Goal: Information Seeking & Learning: Learn about a topic

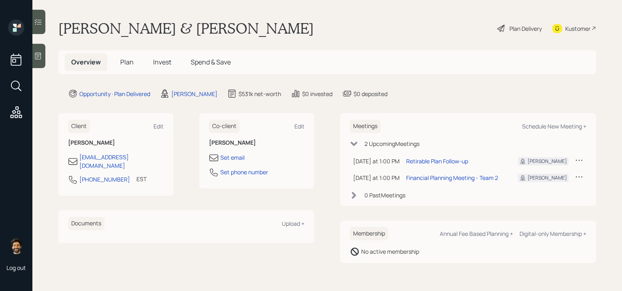
click at [36, 53] on icon at bounding box center [38, 56] width 6 height 7
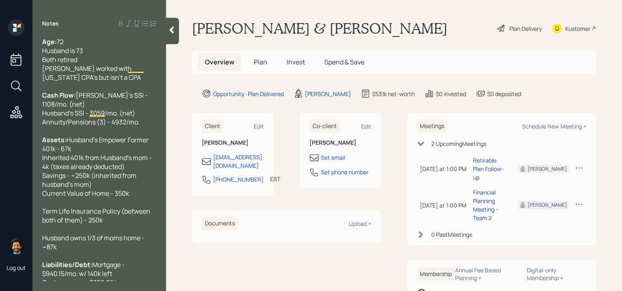
scroll to position [34, 0]
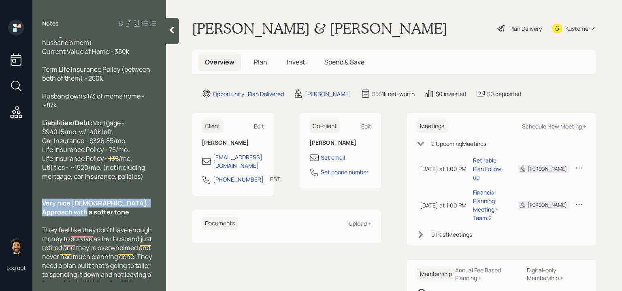
drag, startPoint x: 80, startPoint y: 204, endPoint x: 41, endPoint y: 194, distance: 39.8
click at [41, 194] on div "Age: [DEMOGRAPHIC_DATA] Husband is 73 Both retired [PERSON_NAME] worked with [U…" at bounding box center [99, 159] width 134 height 244
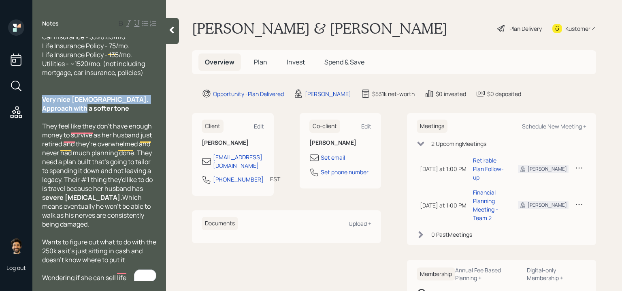
drag, startPoint x: 104, startPoint y: 212, endPoint x: 46, endPoint y: 119, distance: 110.0
click at [46, 121] on div "They feel like they don't have enough money to survive as her husband just reti…" at bounding box center [99, 174] width 114 height 107
click at [171, 28] on icon at bounding box center [172, 30] width 4 height 7
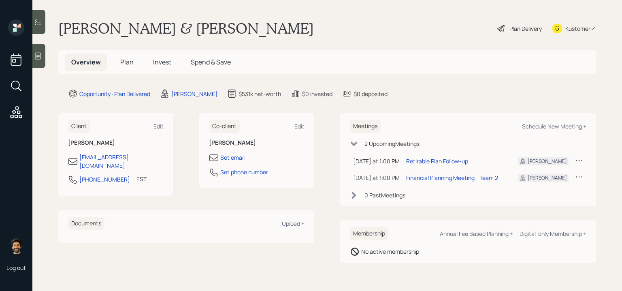
click at [129, 62] on span "Plan" at bounding box center [126, 62] width 13 height 9
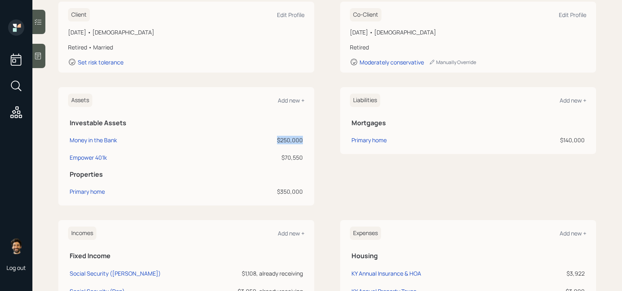
drag, startPoint x: 302, startPoint y: 139, endPoint x: 277, endPoint y: 138, distance: 24.3
click at [277, 138] on div "$250,000" at bounding box center [261, 140] width 83 height 9
click at [301, 142] on div "$250,000" at bounding box center [261, 140] width 83 height 9
drag, startPoint x: 305, startPoint y: 157, endPoint x: 219, endPoint y: 158, distance: 86.3
click at [219, 158] on div "Assets Add new + Investable Assets Money in the Bank $250,000 Empower 401k $70,…" at bounding box center [186, 146] width 256 height 118
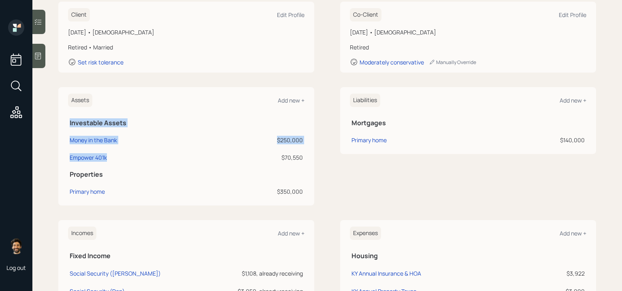
click at [291, 160] on div "$70,550" at bounding box center [261, 157] width 83 height 9
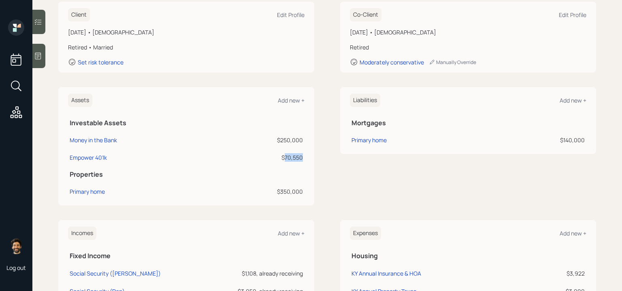
click at [291, 160] on div "$70,550" at bounding box center [261, 157] width 83 height 9
drag, startPoint x: 68, startPoint y: 159, endPoint x: 111, endPoint y: 160, distance: 42.5
click at [111, 160] on td "Empower 401k" at bounding box center [143, 155] width 150 height 17
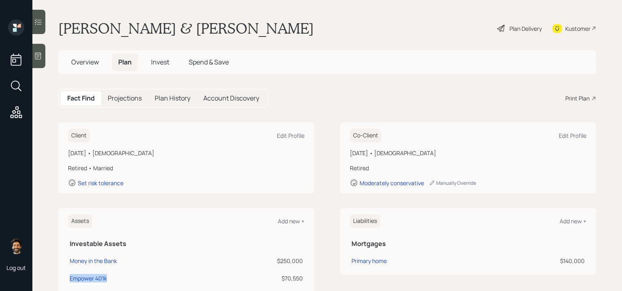
drag, startPoint x: 429, startPoint y: 153, endPoint x: 390, endPoint y: 151, distance: 38.9
click at [390, 151] on div "[DATE] • [DEMOGRAPHIC_DATA]" at bounding box center [468, 153] width 236 height 9
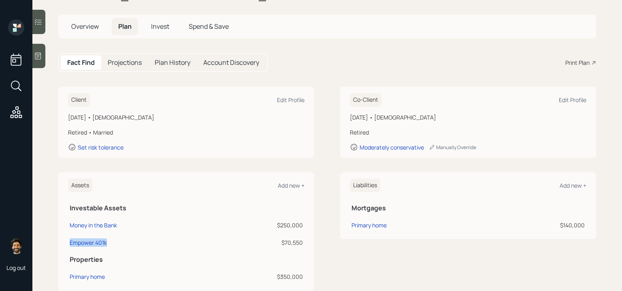
scroll to position [40, 0]
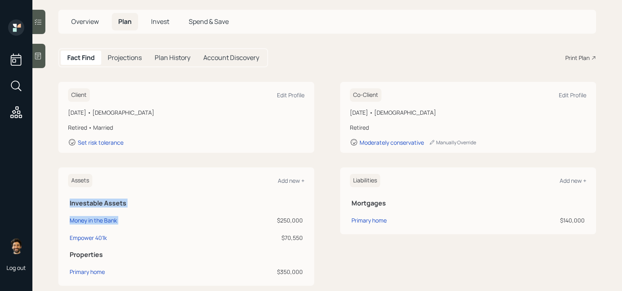
drag, startPoint x: 306, startPoint y: 222, endPoint x: 277, endPoint y: 219, distance: 29.3
click at [277, 219] on div "Assets Add new + Investable Assets Money in the Bank $250,000 Empower 401k $70,…" at bounding box center [186, 226] width 256 height 118
click at [277, 219] on div "$250,000" at bounding box center [261, 220] width 83 height 9
drag, startPoint x: 303, startPoint y: 221, endPoint x: 275, endPoint y: 220, distance: 28.8
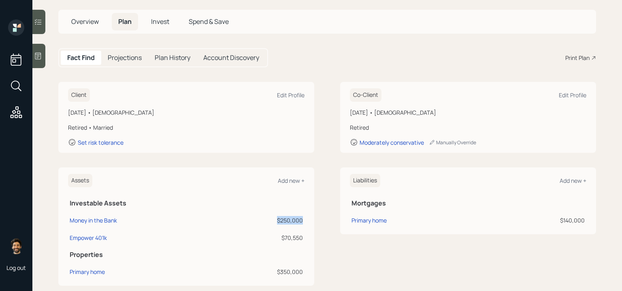
click at [275, 220] on td "$250,000" at bounding box center [261, 218] width 86 height 17
drag, startPoint x: 305, startPoint y: 239, endPoint x: 277, endPoint y: 239, distance: 28.3
click at [277, 239] on div "Assets Add new + Investable Assets Money in the Bank $250,000 Empower 401k $70,…" at bounding box center [186, 226] width 256 height 118
click at [277, 239] on div "$70,550" at bounding box center [261, 237] width 83 height 9
drag, startPoint x: 305, startPoint y: 221, endPoint x: 279, endPoint y: 222, distance: 25.9
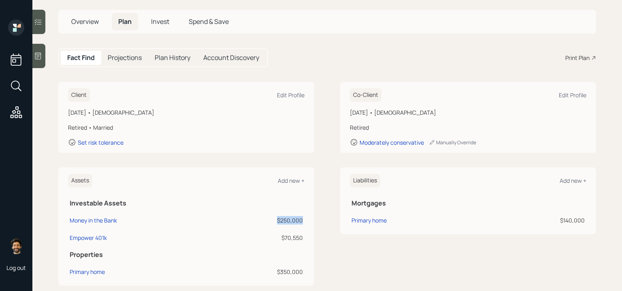
click at [279, 222] on div "Assets Add new + Investable Assets Money in the Bank $250,000 Empower 401k $70,…" at bounding box center [186, 226] width 256 height 118
click at [291, 219] on div "$250,000" at bounding box center [261, 220] width 83 height 9
drag, startPoint x: 304, startPoint y: 238, endPoint x: 285, endPoint y: 237, distance: 18.2
click at [285, 236] on td "$70,550" at bounding box center [261, 236] width 86 height 17
click at [285, 237] on div "$70,550" at bounding box center [261, 237] width 83 height 9
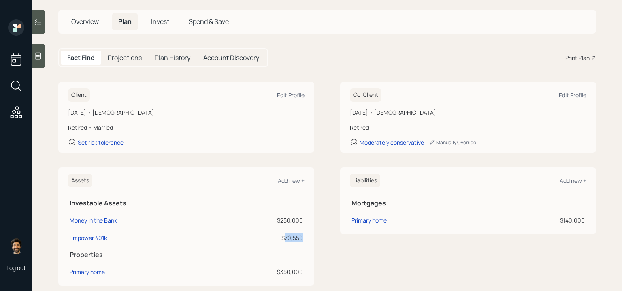
click at [285, 237] on div "$70,550" at bounding box center [261, 237] width 83 height 9
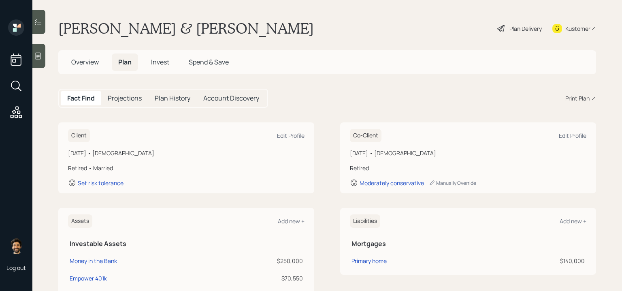
click at [527, 28] on div "Plan Delivery" at bounding box center [525, 28] width 32 height 9
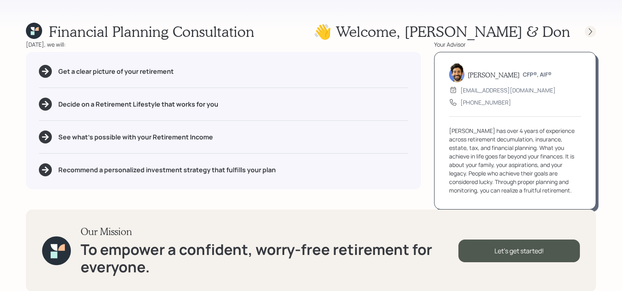
click at [589, 30] on icon at bounding box center [590, 32] width 8 height 8
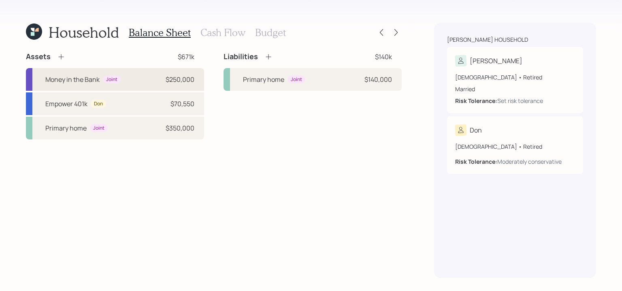
click at [113, 76] on div "Joint" at bounding box center [111, 79] width 11 height 7
select select "emergency_fund"
click at [100, 111] on div "Empower 401k Don $70,550" at bounding box center [115, 103] width 178 height 23
select select "company_sponsored"
select select "balanced"
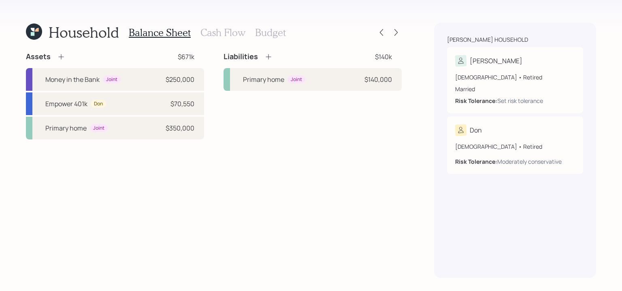
click at [211, 34] on h3 "Cash Flow" at bounding box center [222, 33] width 45 height 12
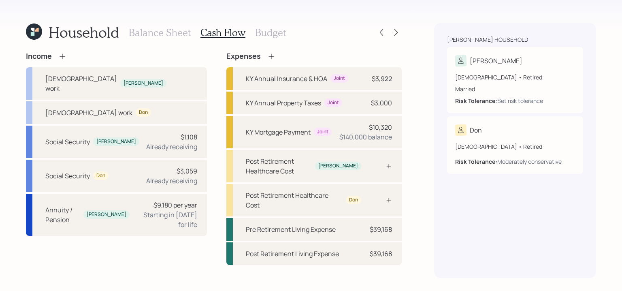
click at [273, 32] on h3 "Budget" at bounding box center [270, 33] width 31 height 12
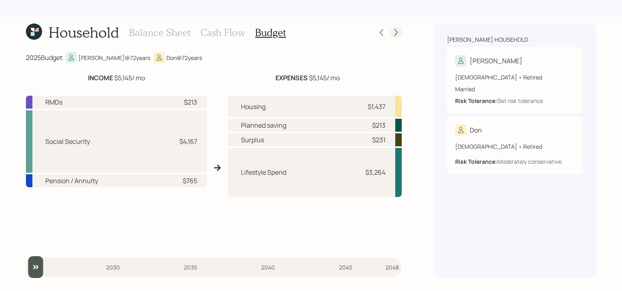
click at [397, 34] on icon at bounding box center [396, 32] width 8 height 8
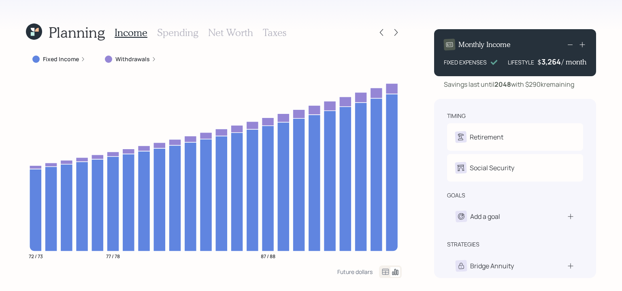
click at [165, 33] on h3 "Spending" at bounding box center [177, 33] width 41 height 12
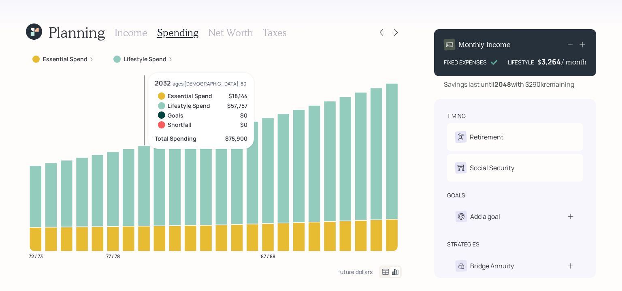
click at [228, 32] on h3 "Net Worth" at bounding box center [230, 33] width 45 height 12
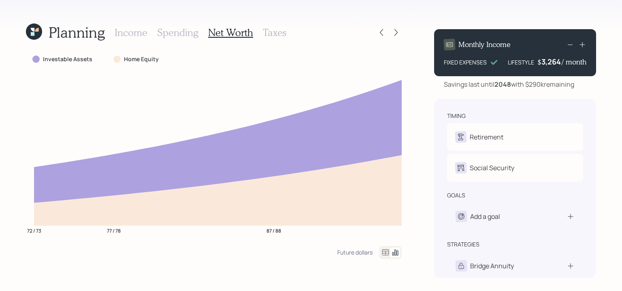
click at [279, 36] on h3 "Taxes" at bounding box center [274, 33] width 23 height 12
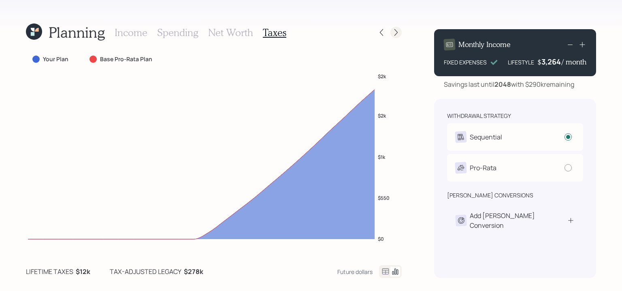
click at [396, 32] on icon at bounding box center [395, 32] width 3 height 7
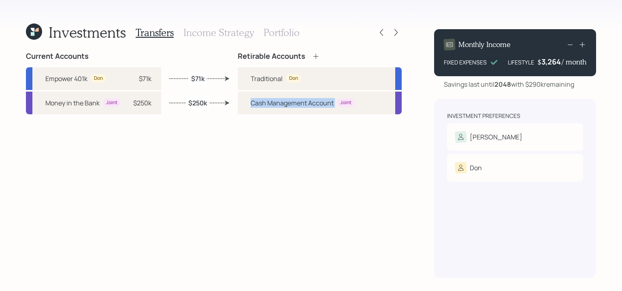
drag, startPoint x: 337, startPoint y: 105, endPoint x: 252, endPoint y: 104, distance: 84.6
click at [252, 104] on div "Cash Management Account Joint" at bounding box center [303, 103] width 104 height 10
click at [207, 30] on h3 "Income Strategy" at bounding box center [218, 33] width 70 height 12
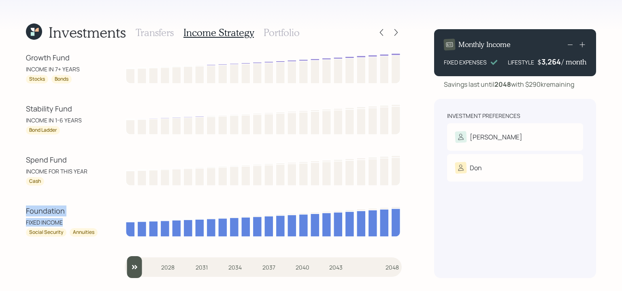
drag, startPoint x: 68, startPoint y: 224, endPoint x: 22, endPoint y: 214, distance: 47.7
click at [22, 214] on div "Investments Transfers Income Strategy Portfolio Growth Fund INCOME IN 7+ YEARS …" at bounding box center [311, 145] width 622 height 291
drag, startPoint x: 27, startPoint y: 230, endPoint x: 96, endPoint y: 232, distance: 68.9
click at [96, 232] on div "Social Security Annuities" at bounding box center [62, 232] width 73 height 9
click at [52, 173] on div "INCOME FOR THIS YEAR" at bounding box center [62, 171] width 73 height 9
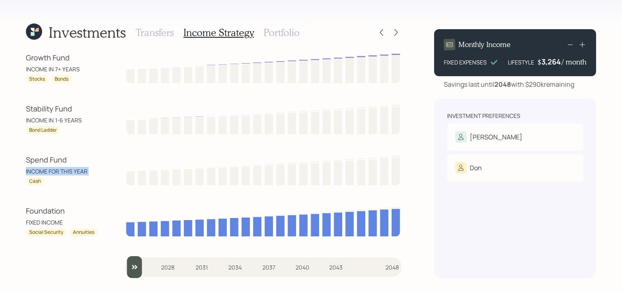
drag, startPoint x: 48, startPoint y: 178, endPoint x: 23, endPoint y: 169, distance: 25.7
click at [23, 169] on div "Investments Transfers Income Strategy Portfolio Growth Fund INCOME IN 7+ YEARS …" at bounding box center [311, 145] width 622 height 291
click at [32, 181] on div "Cash" at bounding box center [35, 181] width 12 height 7
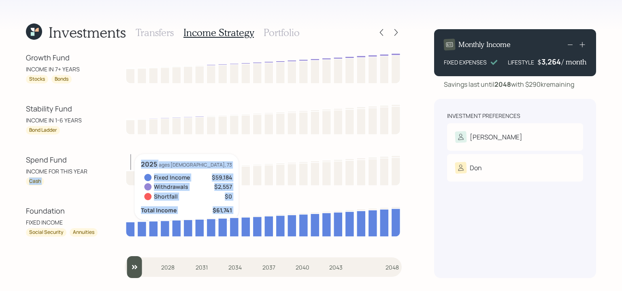
click at [128, 173] on icon at bounding box center [130, 178] width 9 height 15
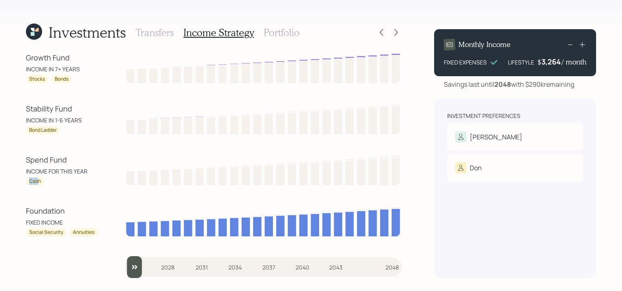
drag, startPoint x: 47, startPoint y: 176, endPoint x: 39, endPoint y: 178, distance: 8.3
click at [39, 178] on div "Spend Fund INCOME FOR THIS YEAR Cash" at bounding box center [62, 169] width 73 height 31
drag, startPoint x: 80, startPoint y: 119, endPoint x: 19, endPoint y: 119, distance: 61.6
click at [19, 119] on div "Investments Transfers Income Strategy Portfolio Growth Fund INCOME IN 7+ YEARS …" at bounding box center [311, 145] width 622 height 291
drag, startPoint x: 56, startPoint y: 129, endPoint x: 23, endPoint y: 130, distance: 33.6
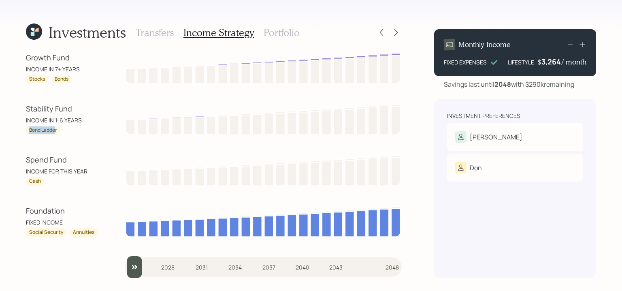
click at [23, 130] on div "Investments Transfers Income Strategy Portfolio Growth Fund INCOME IN 7+ YEARS …" at bounding box center [311, 145] width 622 height 291
drag, startPoint x: 77, startPoint y: 68, endPoint x: 27, endPoint y: 61, distance: 50.7
click at [28, 61] on div "Growth Fund INCOME IN 7+ YEARS Stocks Bonds" at bounding box center [62, 67] width 73 height 31
click at [71, 116] on div "INCOME IN 1-6 YEARS" at bounding box center [62, 120] width 73 height 9
click at [283, 32] on h3 "Portfolio" at bounding box center [282, 33] width 36 height 12
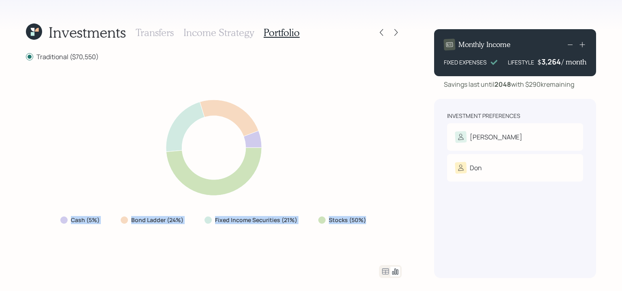
drag, startPoint x: 367, startPoint y: 219, endPoint x: 66, endPoint y: 219, distance: 300.5
click at [66, 219] on div "Cash (5%) Bond Ladder (24%) Fixed Income Securities (21%) Stocks (50%)" at bounding box center [214, 220] width 320 height 15
click at [84, 219] on label "Cash (5%)" at bounding box center [85, 220] width 29 height 8
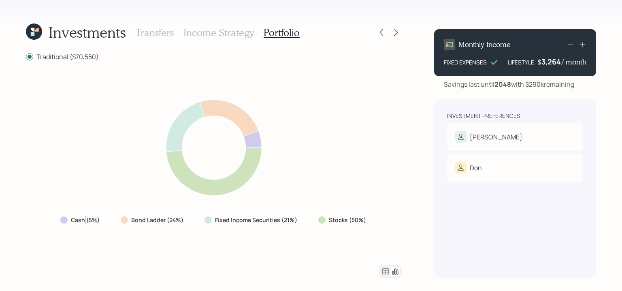
click at [84, 219] on label "Cash (5%)" at bounding box center [85, 220] width 29 height 8
click at [200, 38] on h3 "Income Strategy" at bounding box center [218, 33] width 70 height 12
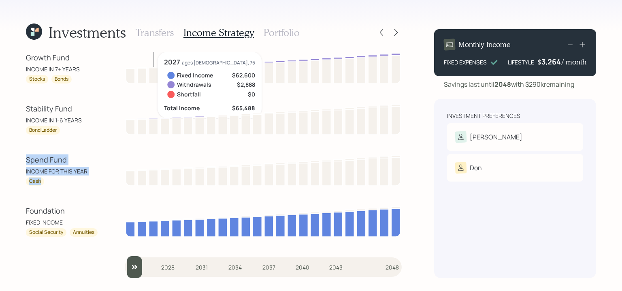
drag, startPoint x: 70, startPoint y: 183, endPoint x: 22, endPoint y: 161, distance: 53.1
click at [22, 161] on div "Investments Transfers Income Strategy Portfolio Growth Fund INCOME IN 7+ YEARS …" at bounding box center [311, 145] width 622 height 291
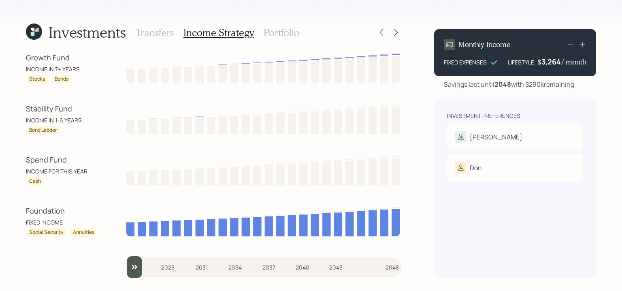
click at [62, 108] on div "Stability Fund" at bounding box center [62, 108] width 73 height 11
click at [270, 30] on h3 "Portfolio" at bounding box center [282, 33] width 36 height 12
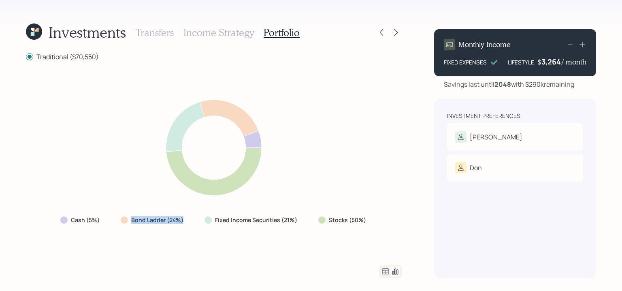
drag, startPoint x: 131, startPoint y: 220, endPoint x: 183, endPoint y: 220, distance: 52.2
click at [183, 220] on div "Bond Ladder (24%)" at bounding box center [153, 220] width 64 height 8
click at [201, 35] on h3 "Income Strategy" at bounding box center [218, 33] width 70 height 12
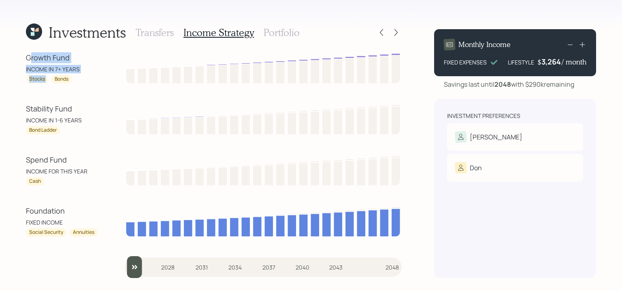
drag, startPoint x: 31, startPoint y: 55, endPoint x: 70, endPoint y: 75, distance: 44.2
click at [70, 75] on div "Growth Fund INCOME IN 7+ YEARS Stocks Bonds" at bounding box center [62, 67] width 73 height 31
click at [279, 33] on h3 "Portfolio" at bounding box center [282, 33] width 36 height 12
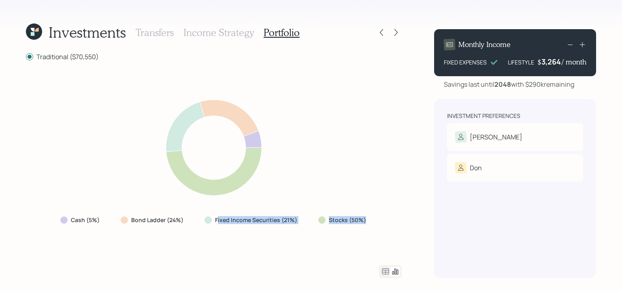
drag, startPoint x: 217, startPoint y: 220, endPoint x: 368, endPoint y: 226, distance: 150.3
click at [368, 226] on div "Cash (5%) Bond Ladder (24%) Fixed Income Securities (21%) Stocks (50%)" at bounding box center [214, 220] width 320 height 15
click at [384, 271] on icon at bounding box center [386, 271] width 10 height 10
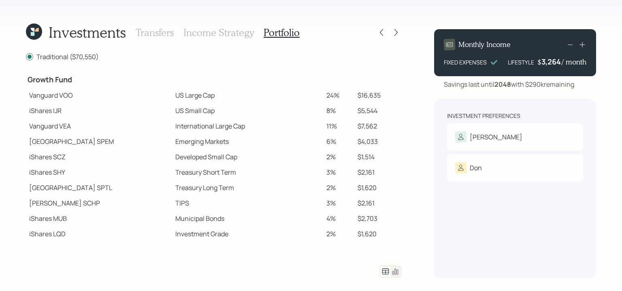
scroll to position [160, 0]
drag, startPoint x: 141, startPoint y: 94, endPoint x: 187, endPoint y: 96, distance: 46.6
click at [187, 96] on td "US Large Cap" at bounding box center [247, 94] width 151 height 15
drag, startPoint x: 142, startPoint y: 109, endPoint x: 195, endPoint y: 109, distance: 53.0
click at [195, 109] on td "US Small Cap" at bounding box center [247, 109] width 151 height 15
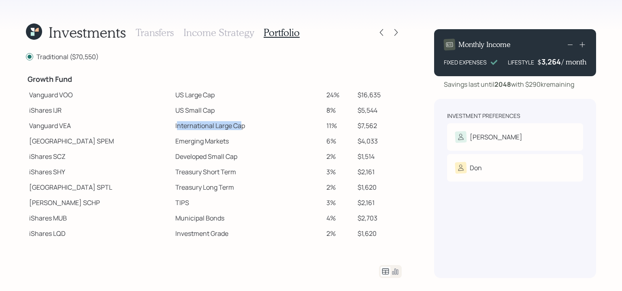
drag, startPoint x: 143, startPoint y: 125, endPoint x: 207, endPoint y: 125, distance: 63.2
click at [207, 125] on td "International Large Cap" at bounding box center [247, 125] width 151 height 15
click at [395, 37] on div at bounding box center [395, 32] width 11 height 11
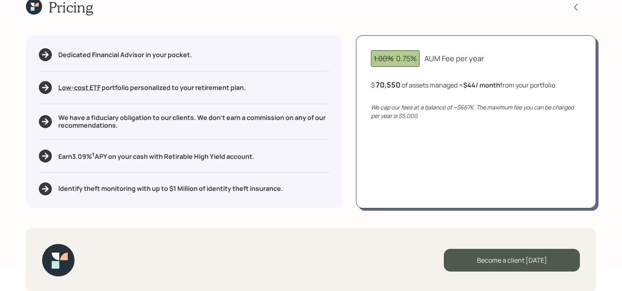
scroll to position [23, 0]
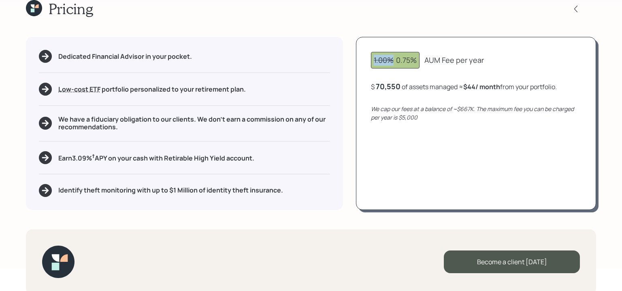
drag, startPoint x: 394, startPoint y: 59, endPoint x: 372, endPoint y: 58, distance: 22.3
click at [372, 58] on div "1.00% 0.75%" at bounding box center [395, 60] width 49 height 17
